Goal: Register for event/course

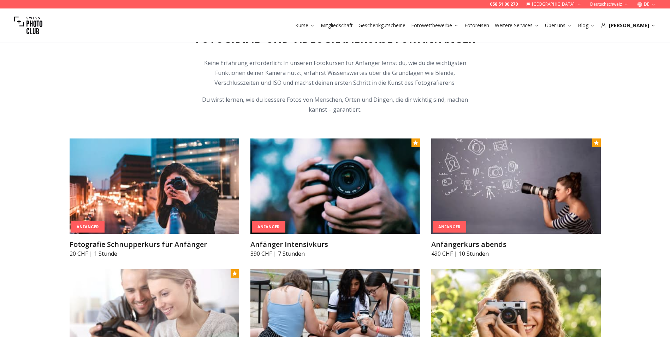
scroll to position [318, 0]
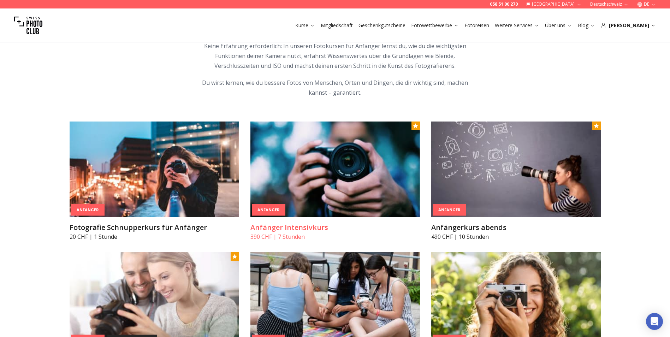
click at [296, 225] on h3 "Anfänger Intensivkurs" at bounding box center [335, 228] width 170 height 10
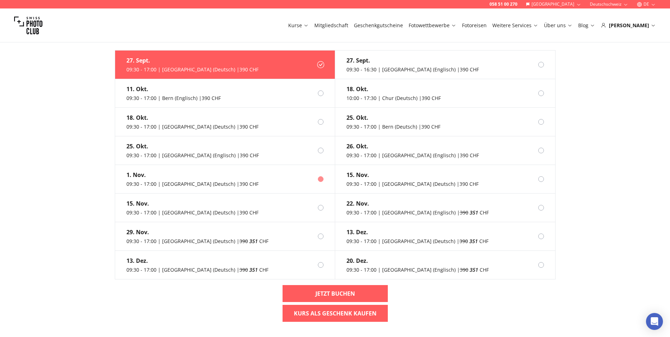
scroll to position [601, 0]
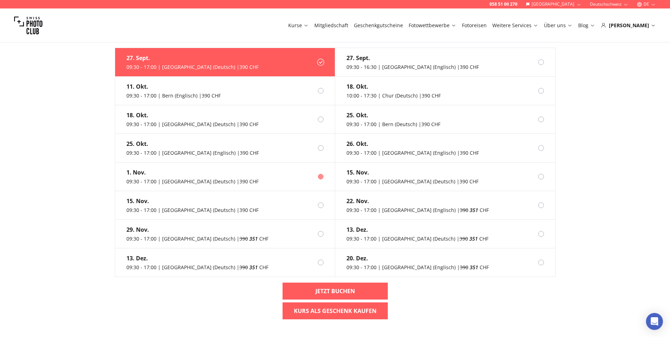
click at [182, 168] on div "1. Nov." at bounding box center [192, 172] width 132 height 8
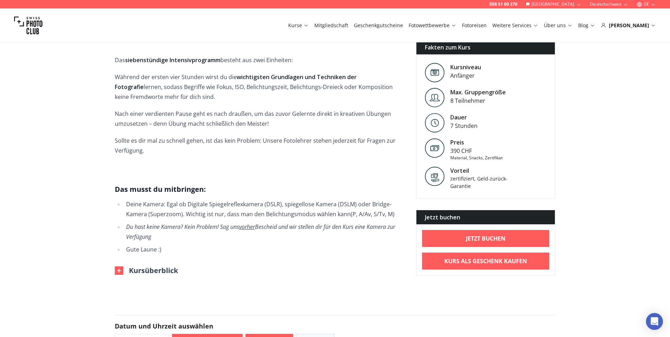
scroll to position [212, 0]
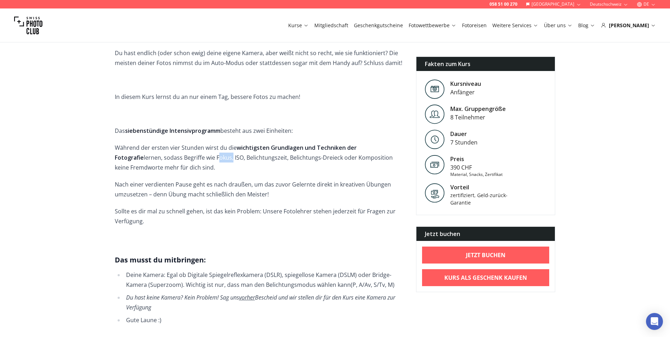
drag, startPoint x: 167, startPoint y: 149, endPoint x: 182, endPoint y: 149, distance: 14.9
click at [182, 149] on p "Während der ersten vier Stunden wirst du die wichtigsten Grundlagen und Technik…" at bounding box center [260, 158] width 290 height 30
drag, startPoint x: 182, startPoint y: 149, endPoint x: 254, endPoint y: 149, distance: 71.7
click at [254, 149] on p "Während der ersten vier Stunden wirst du die wichtigsten Grundlagen und Technik…" at bounding box center [260, 158] width 290 height 30
drag, startPoint x: 240, startPoint y: 150, endPoint x: 291, endPoint y: 147, distance: 50.6
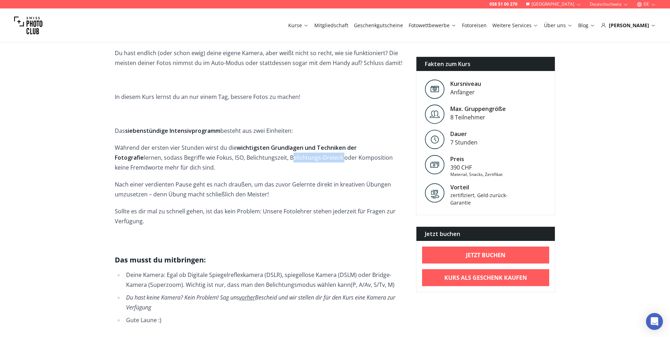
click at [291, 147] on p "Während der ersten vier Stunden wirst du die wichtigsten Grundlagen und Technik…" at bounding box center [260, 158] width 290 height 30
copy p "Belichtungs-Dreieck"
